Goal: Check status: Check status

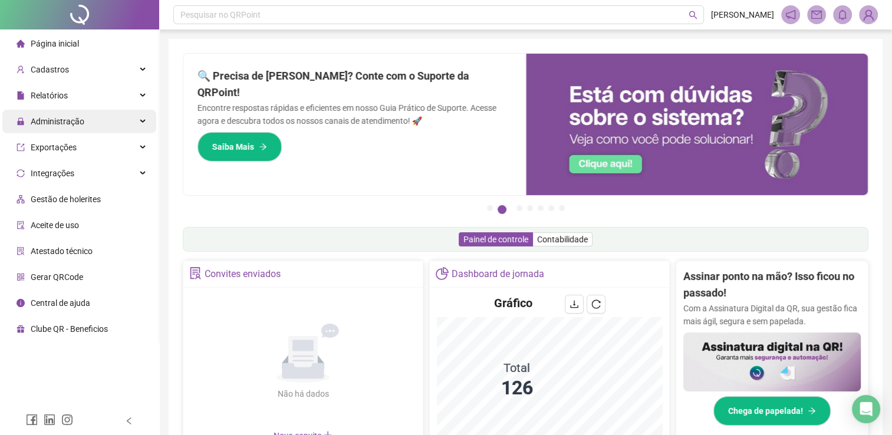
click at [79, 126] on span "Administração" at bounding box center [51, 122] width 68 height 24
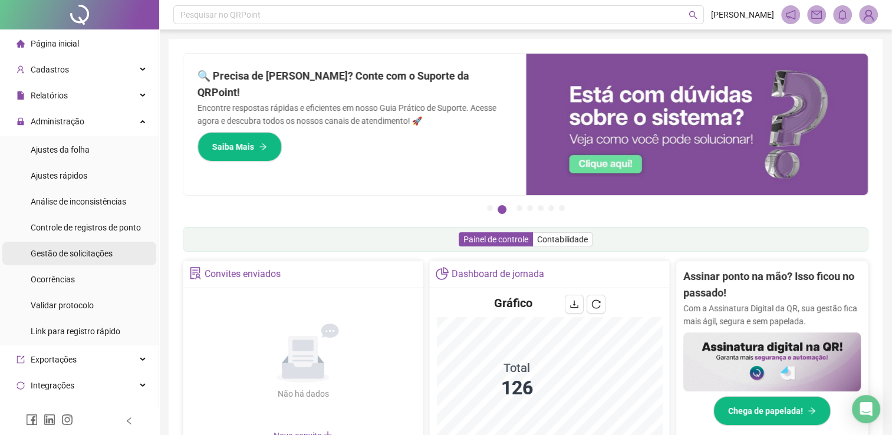
click at [83, 250] on span "Gestão de solicitações" at bounding box center [72, 253] width 82 height 9
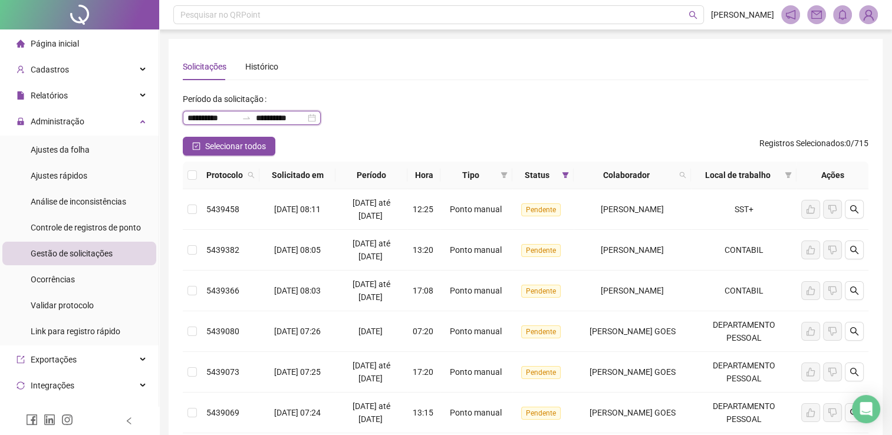
click at [216, 119] on input "**********" at bounding box center [212, 117] width 50 height 13
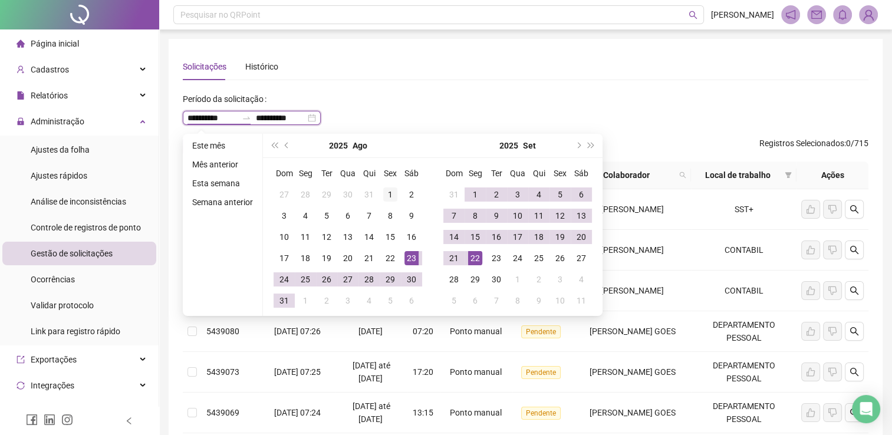
type input "**********"
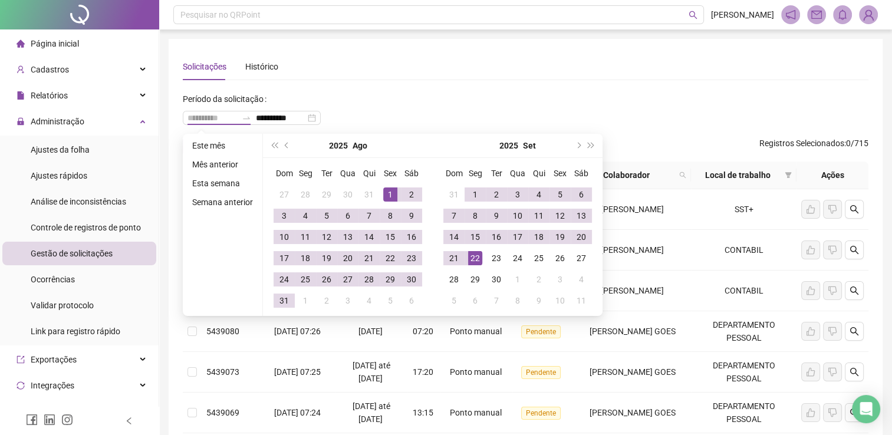
click at [388, 193] on div "1" at bounding box center [390, 194] width 14 height 14
type input "**********"
click at [473, 256] on div "22" at bounding box center [475, 258] width 14 height 14
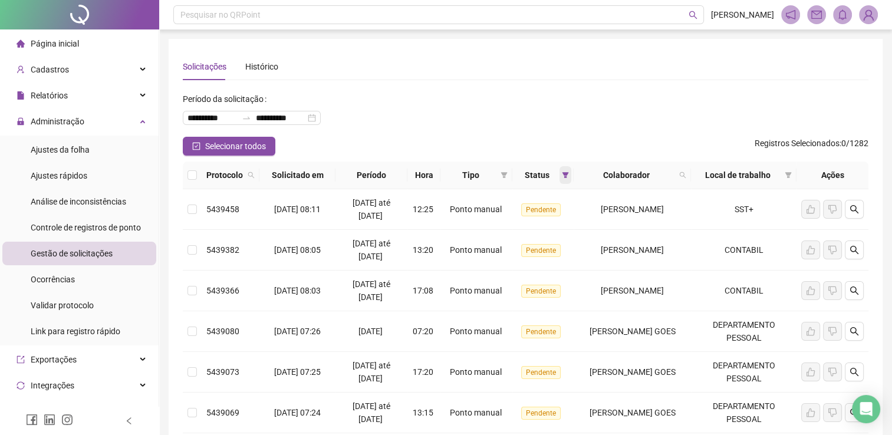
click at [562, 177] on icon "filter" at bounding box center [565, 175] width 7 height 7
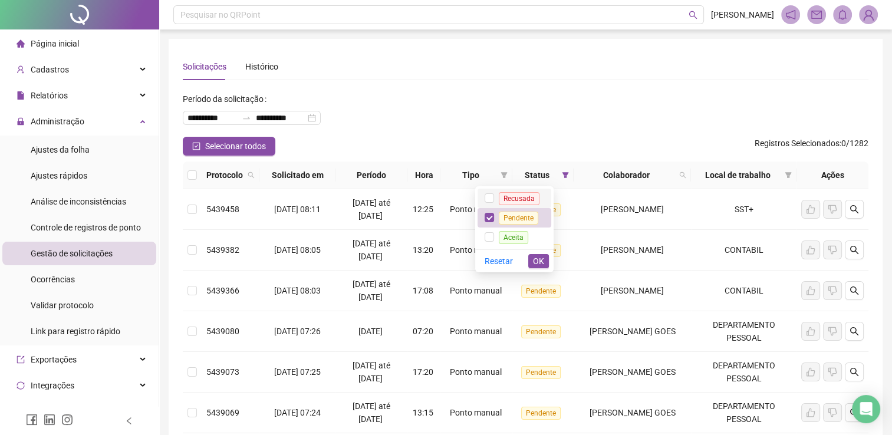
click at [507, 201] on span "Recusada" at bounding box center [519, 198] width 41 height 13
drag, startPoint x: 508, startPoint y: 251, endPoint x: 514, endPoint y: 256, distance: 7.5
click at [507, 251] on div "Resetar OK" at bounding box center [514, 260] width 78 height 23
click at [513, 240] on span "Aceita" at bounding box center [513, 237] width 29 height 13
click at [540, 257] on span "OK" at bounding box center [538, 261] width 11 height 13
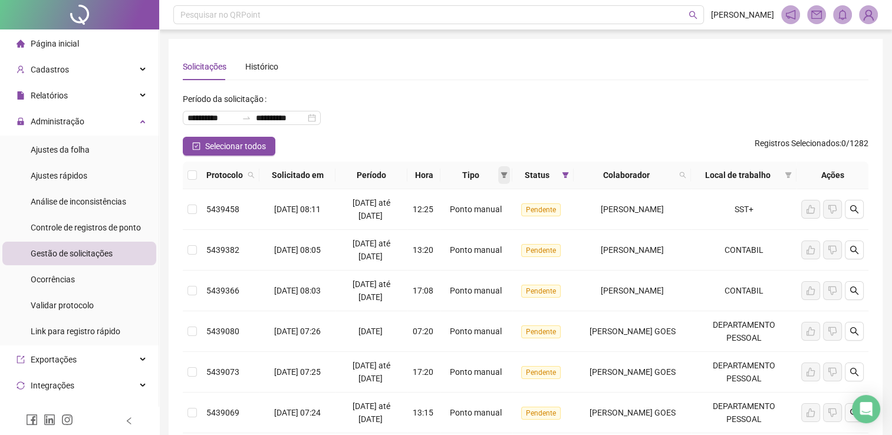
click at [498, 172] on span at bounding box center [504, 175] width 12 height 18
click at [446, 216] on span "Atestado" at bounding box center [451, 216] width 34 height 9
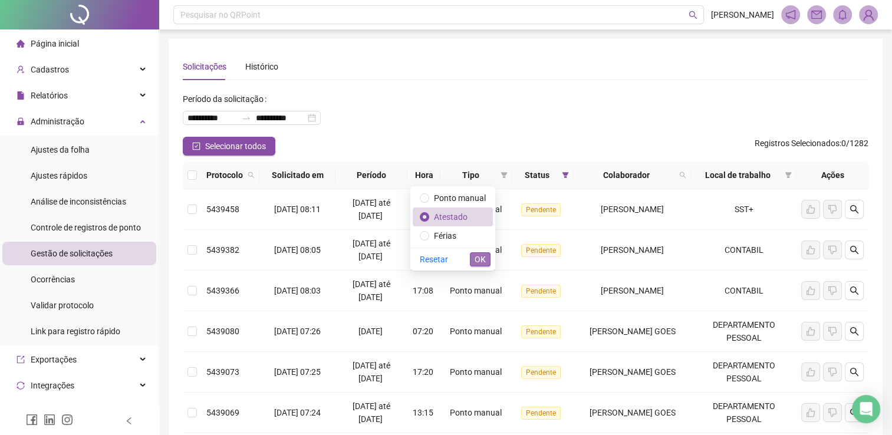
click at [486, 261] on button "OK" at bounding box center [480, 259] width 21 height 14
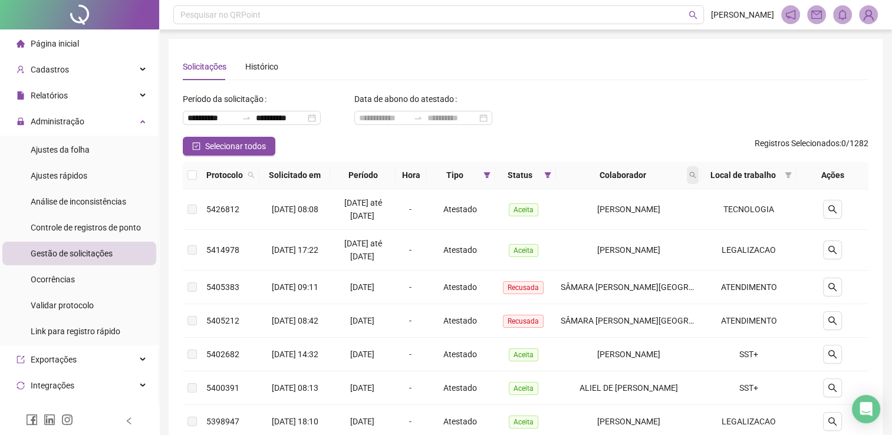
click at [696, 176] on icon "search" at bounding box center [692, 175] width 7 height 7
type input "*****"
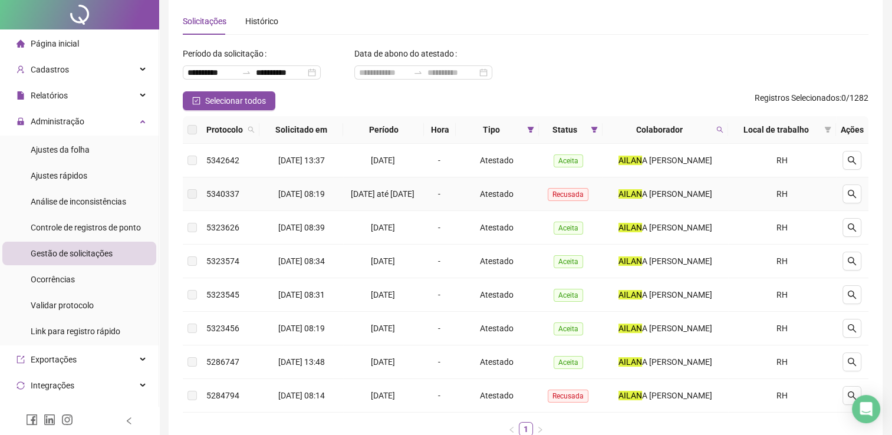
scroll to position [59, 0]
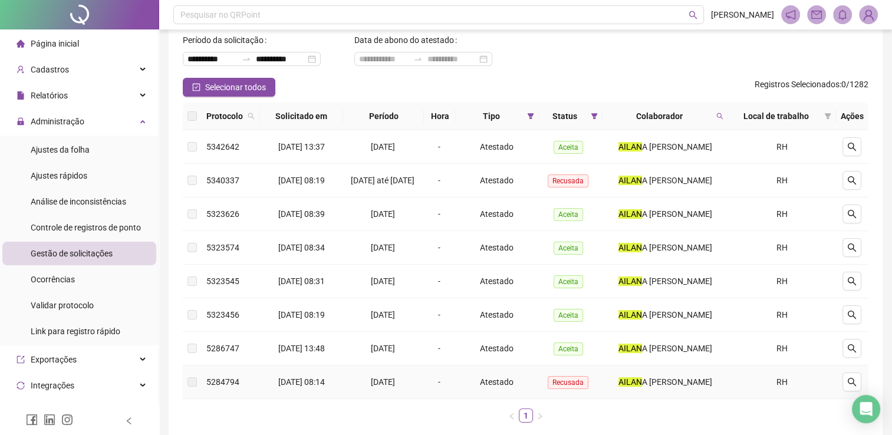
click at [863, 388] on div at bounding box center [851, 381] width 23 height 19
click at [857, 390] on button "button" at bounding box center [851, 381] width 19 height 19
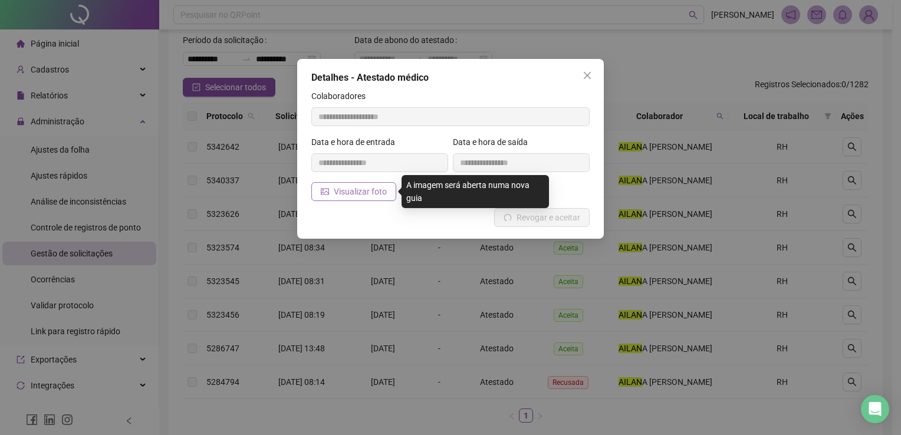
click at [351, 194] on span "Visualizar foto" at bounding box center [360, 191] width 53 height 13
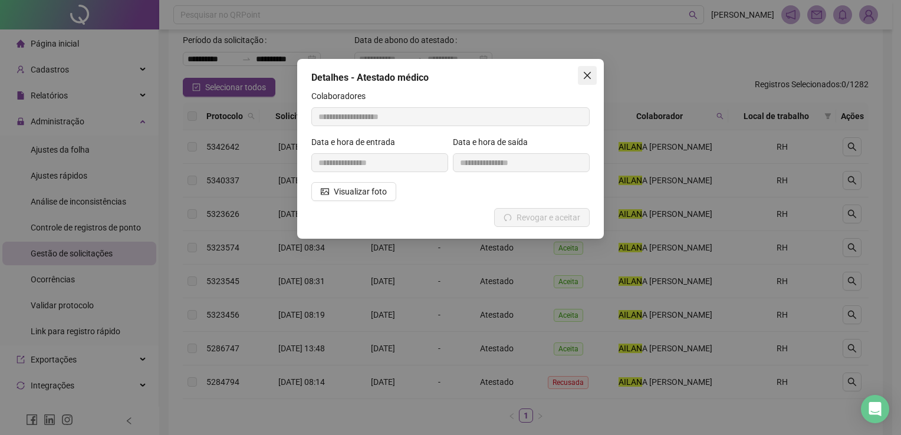
click at [590, 68] on button "Close" at bounding box center [587, 75] width 19 height 19
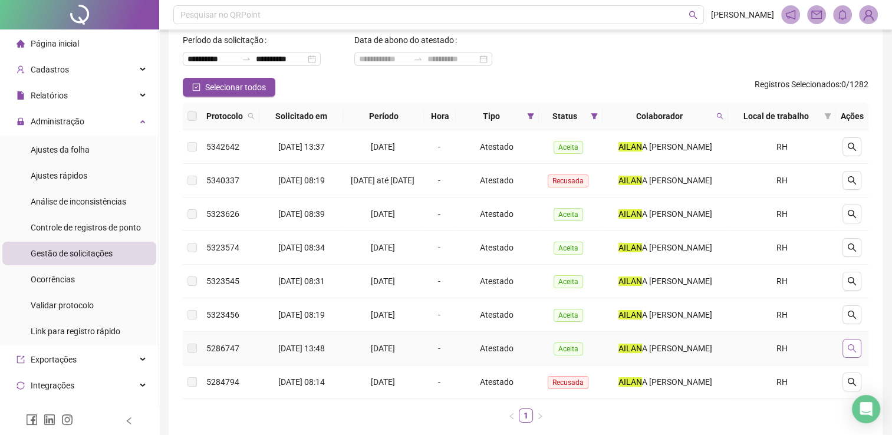
click at [851, 347] on button "button" at bounding box center [851, 348] width 19 height 19
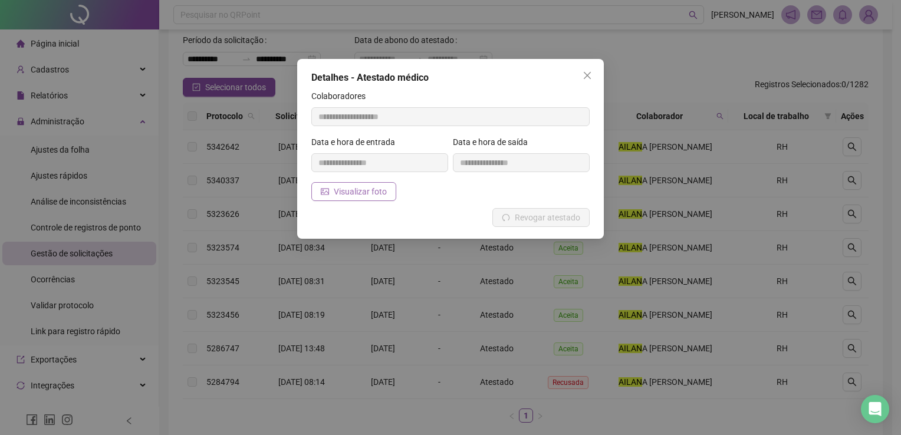
click at [377, 192] on span "Visualizar foto" at bounding box center [360, 191] width 53 height 13
click at [583, 70] on button "Close" at bounding box center [587, 75] width 19 height 19
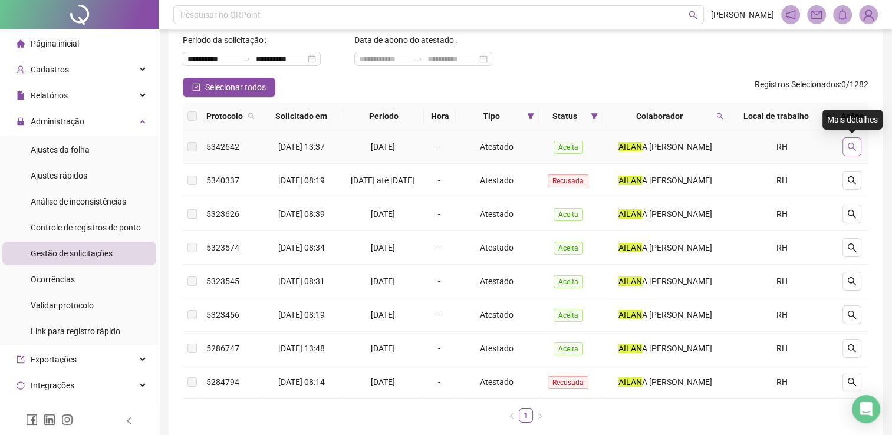
click at [856, 140] on button "button" at bounding box center [851, 146] width 19 height 19
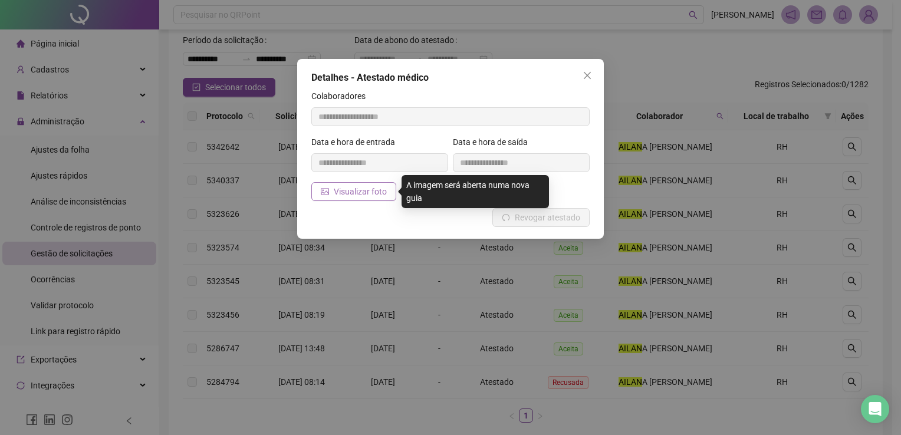
click at [347, 189] on span "Visualizar foto" at bounding box center [360, 191] width 53 height 13
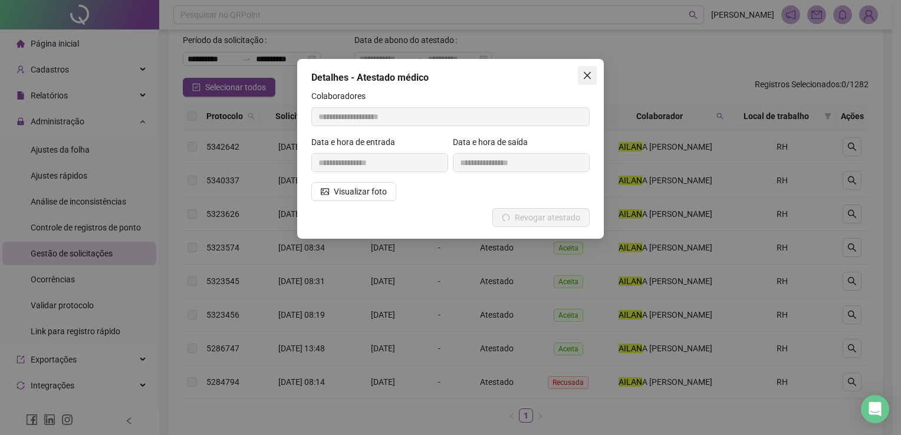
click at [580, 78] on span "Close" at bounding box center [587, 75] width 19 height 9
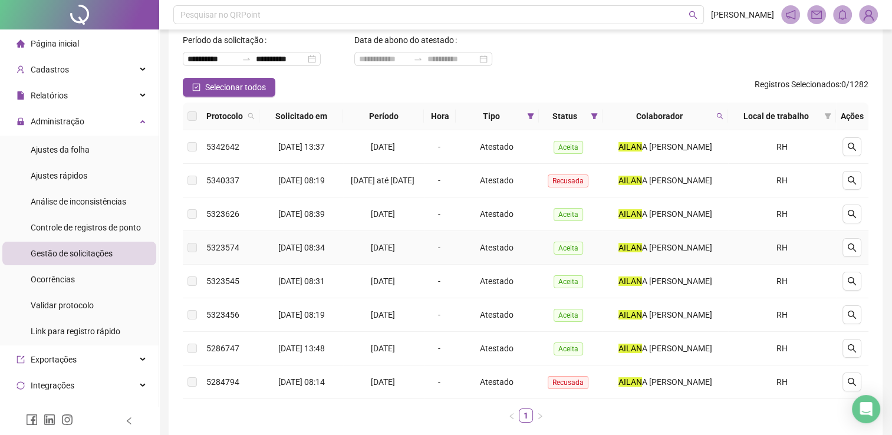
scroll to position [0, 0]
